Goal: Navigation & Orientation: Understand site structure

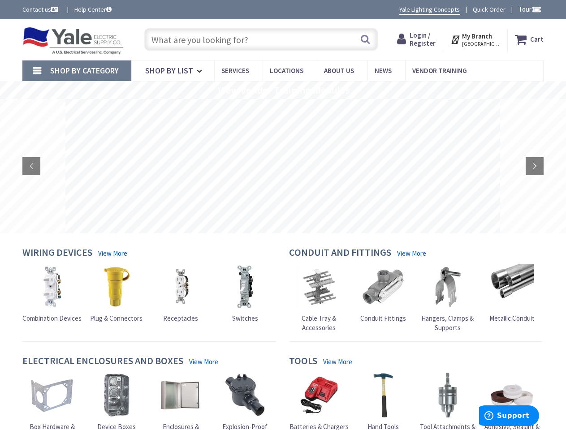
click at [283, 215] on rs-layer at bounding box center [282, 166] width 435 height 134
click at [528, 9] on span "Tour" at bounding box center [529, 9] width 23 height 9
click at [536, 9] on div at bounding box center [283, 215] width 566 height 430
click at [476, 39] on strong "My Branch" at bounding box center [477, 36] width 30 height 9
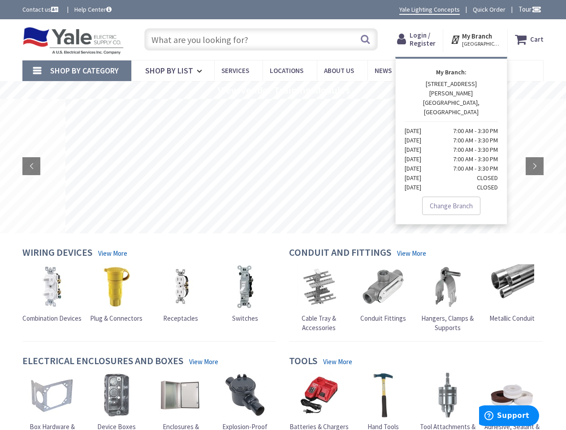
click at [77, 71] on span "Shop By Category" at bounding box center [84, 70] width 69 height 10
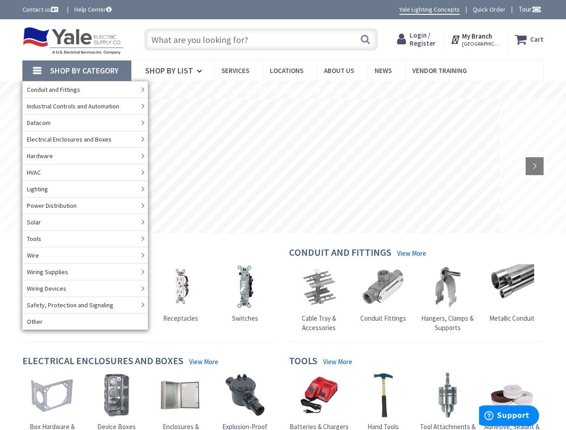
click at [283, 90] on rs-slide "View Vendor Training Modules" at bounding box center [283, 90] width 566 height 18
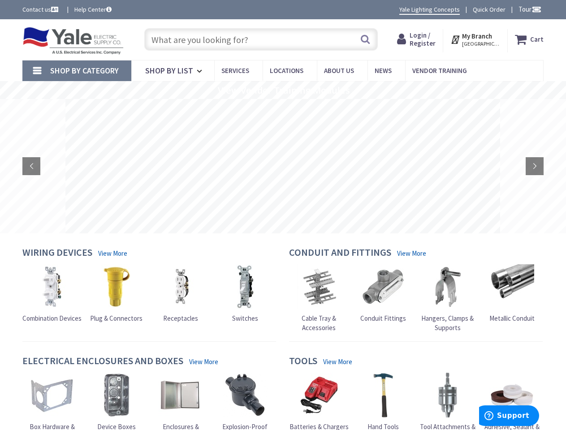
click at [283, 166] on rs-layer at bounding box center [282, 166] width 435 height 134
click at [31, 166] on rs-arrow at bounding box center [31, 166] width 18 height 18
